Goal: Task Accomplishment & Management: Manage account settings

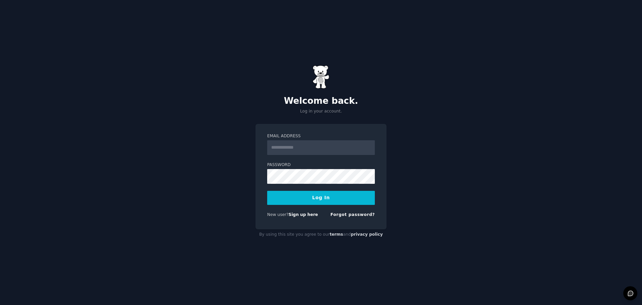
click at [298, 212] on div "New user? Sign up here" at bounding box center [292, 215] width 51 height 6
click at [299, 214] on link "Sign up here" at bounding box center [303, 214] width 29 height 5
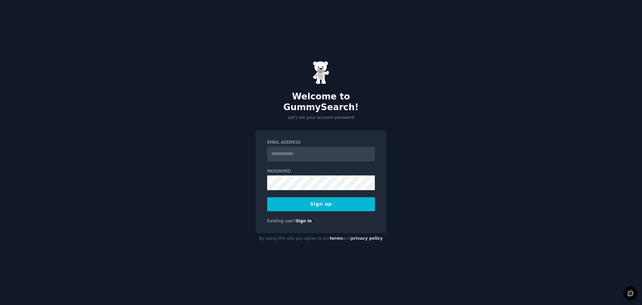
click at [431, 134] on div "Welcome to GummySearch! Let's set your account password Email Address Password …" at bounding box center [321, 152] width 642 height 305
